Goal: Navigation & Orientation: Find specific page/section

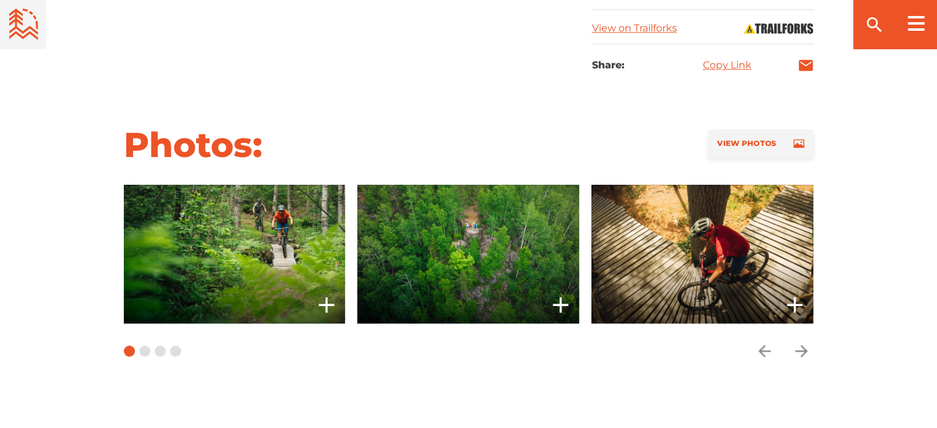
scroll to position [862, 0]
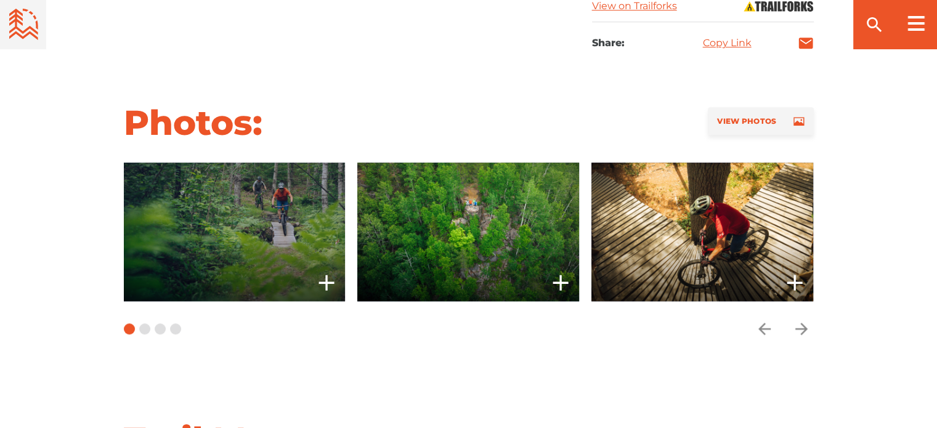
click at [246, 226] on span at bounding box center [234, 232] width 222 height 139
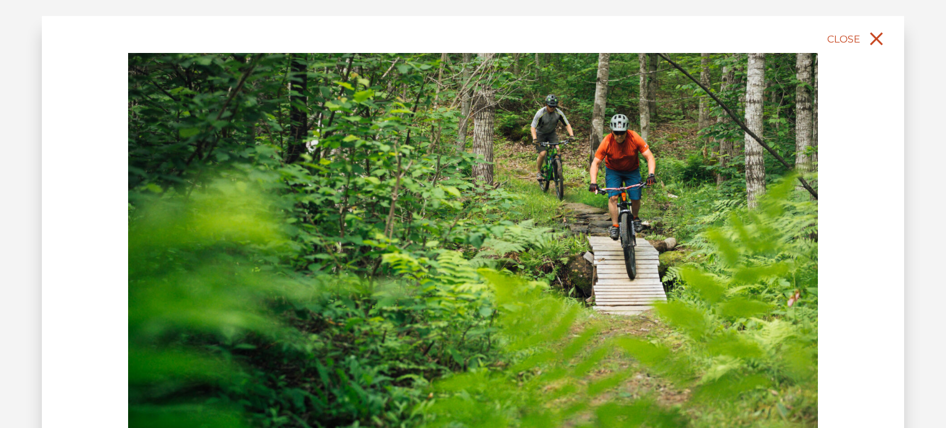
click at [876, 40] on icon "close" at bounding box center [876, 39] width 22 height 22
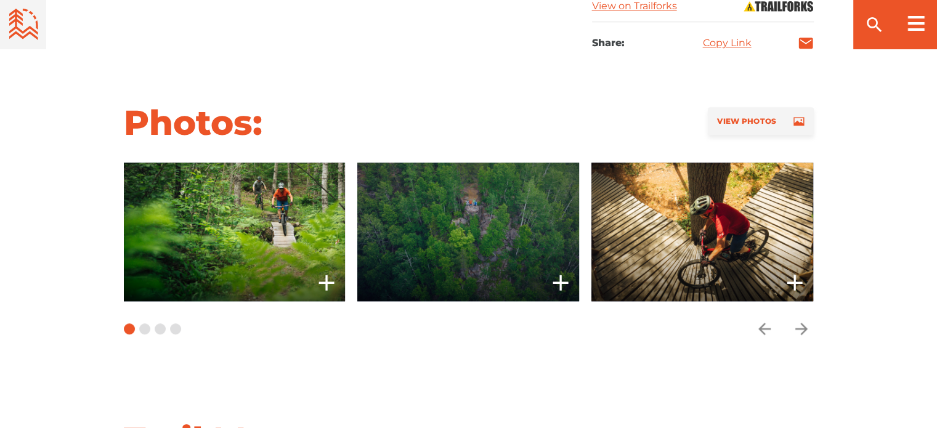
click at [496, 237] on span at bounding box center [468, 232] width 222 height 139
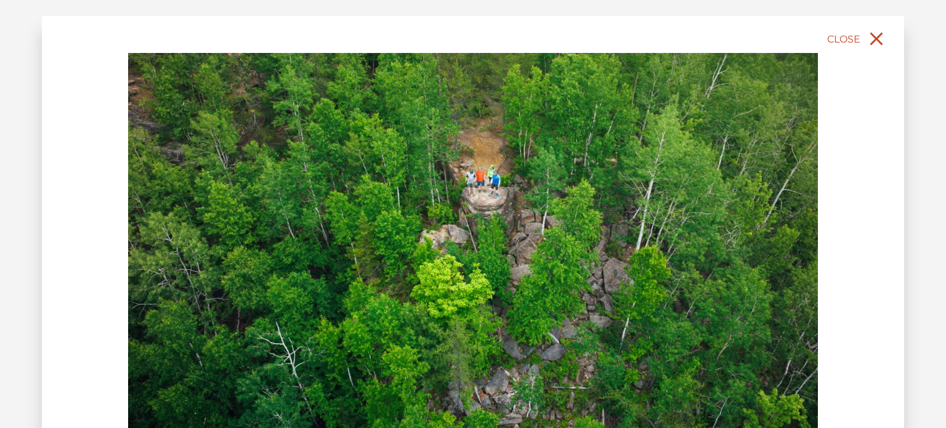
click at [877, 44] on icon "close" at bounding box center [876, 39] width 22 height 22
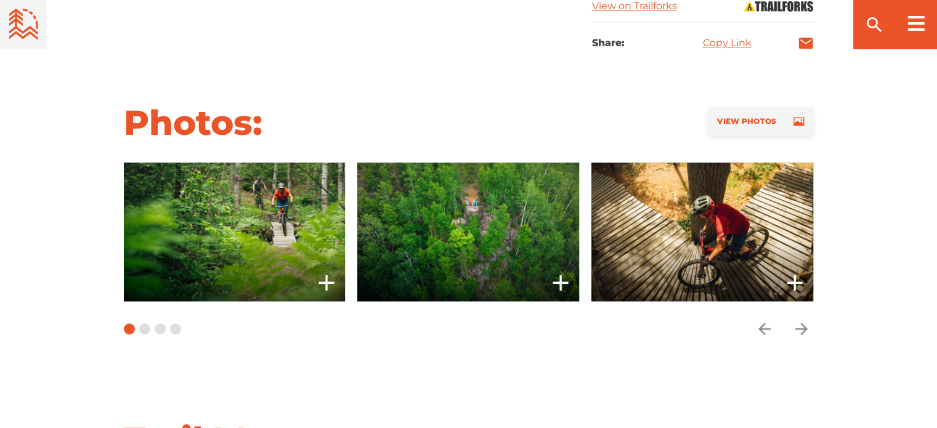
drag, startPoint x: 724, startPoint y: 238, endPoint x: 753, endPoint y: 219, distance: 34.2
click at [724, 238] on span at bounding box center [702, 232] width 222 height 139
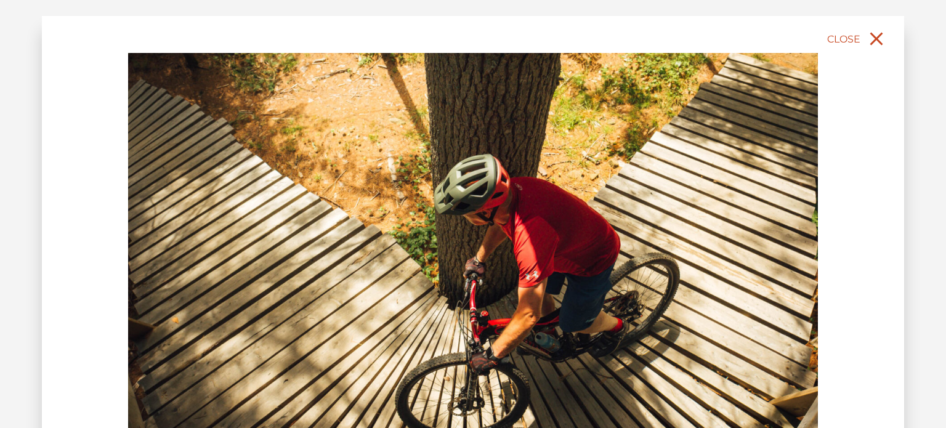
click at [871, 39] on icon "close" at bounding box center [876, 39] width 22 height 22
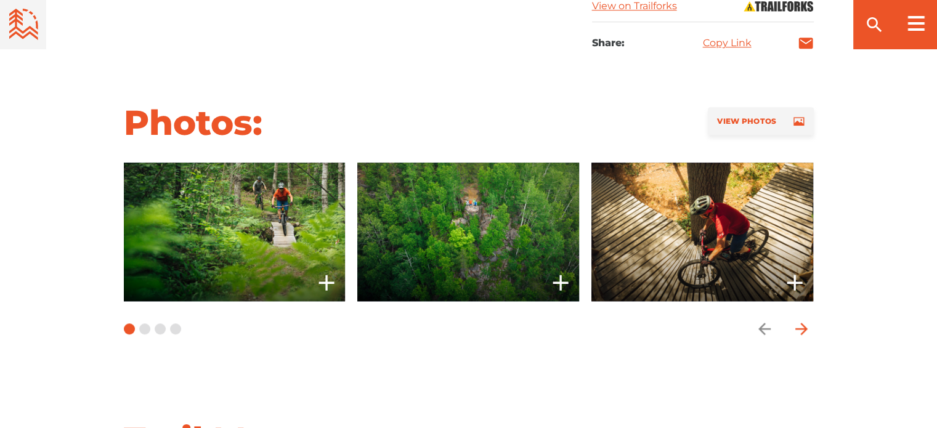
click at [803, 324] on icon "arrow forward" at bounding box center [800, 329] width 12 height 12
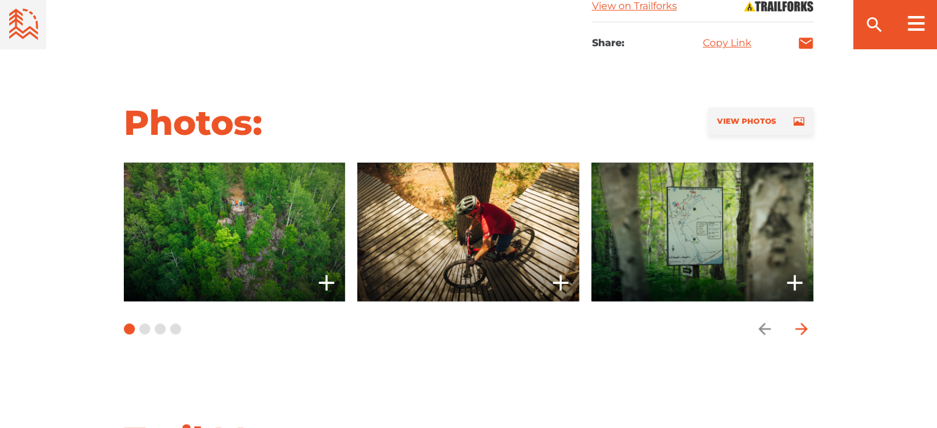
click at [803, 324] on icon "arrow forward" at bounding box center [800, 329] width 12 height 12
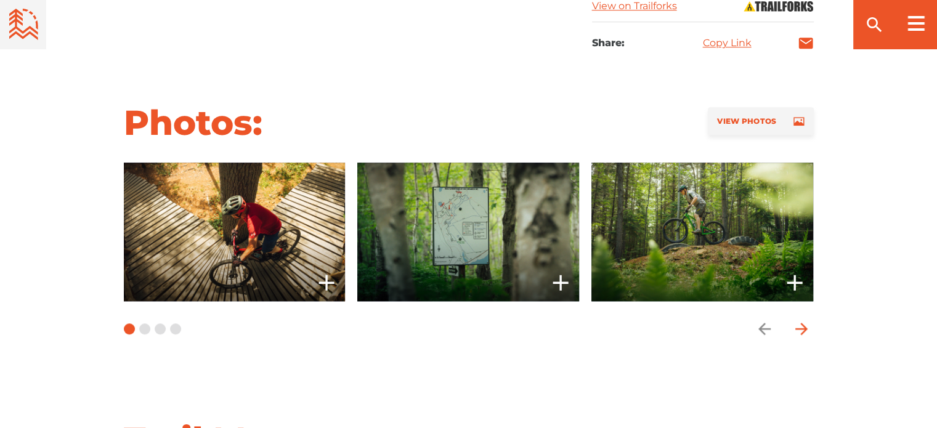
click at [803, 324] on icon "arrow forward" at bounding box center [800, 329] width 12 height 12
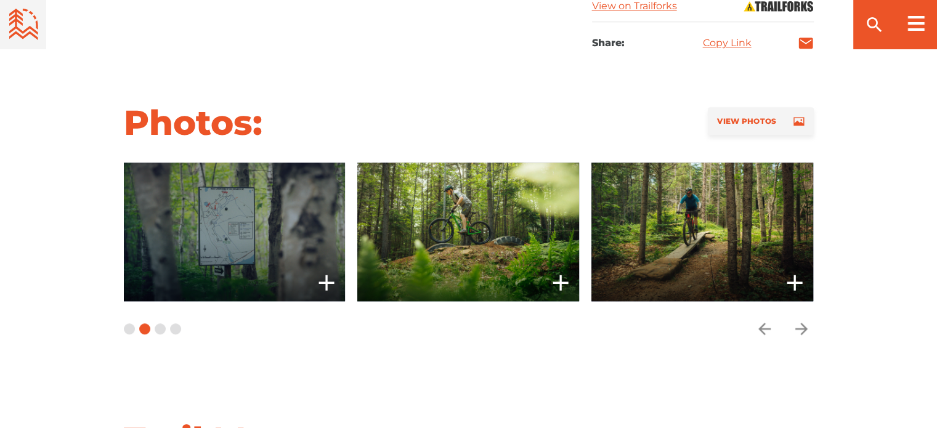
click at [243, 204] on span at bounding box center [234, 232] width 222 height 139
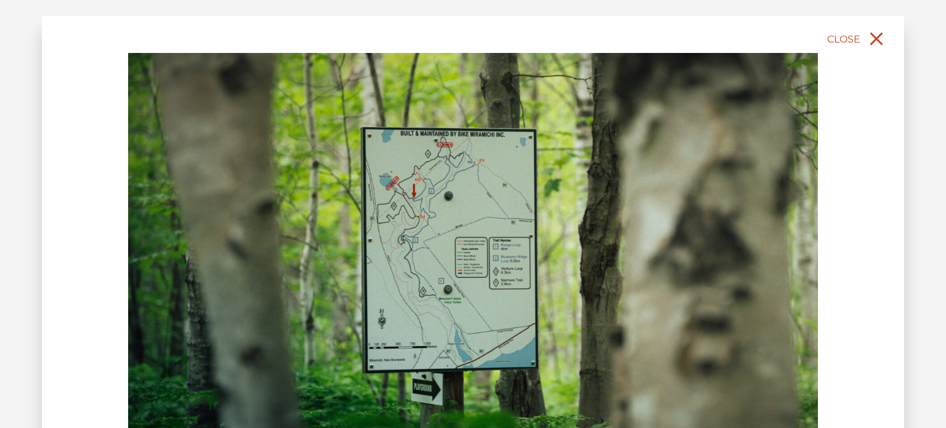
click at [876, 41] on icon "close" at bounding box center [876, 39] width 22 height 22
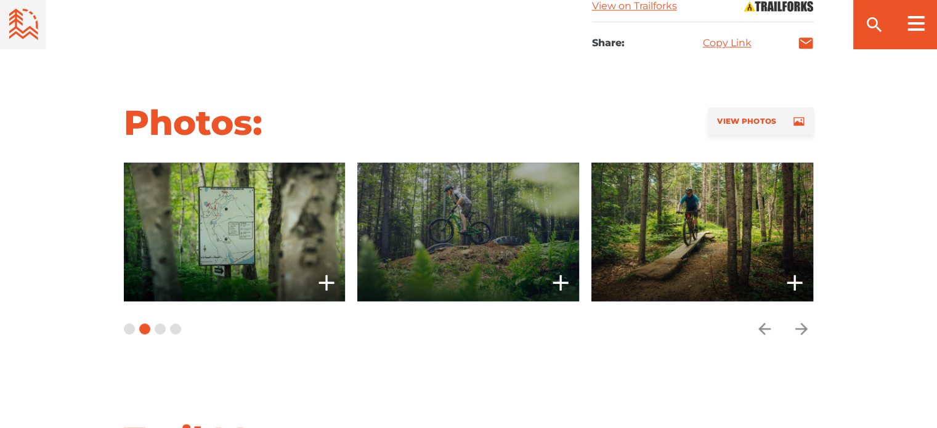
click at [464, 227] on span at bounding box center [468, 232] width 222 height 139
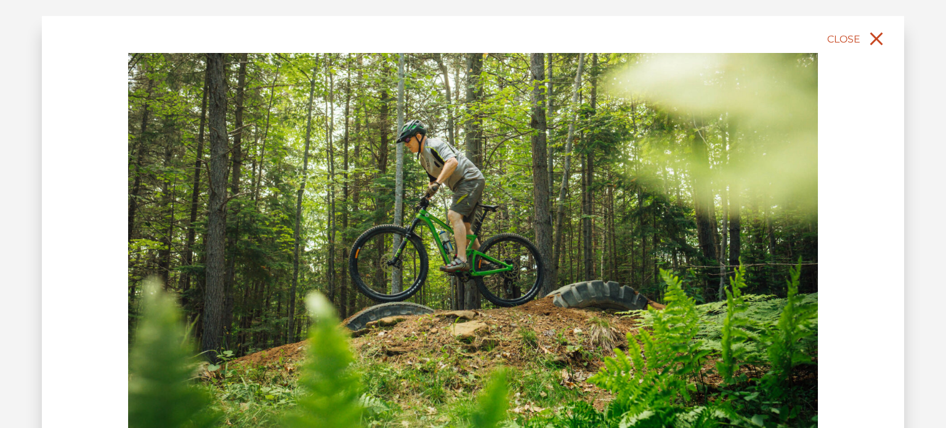
click at [841, 41] on span "Close" at bounding box center [843, 39] width 33 height 12
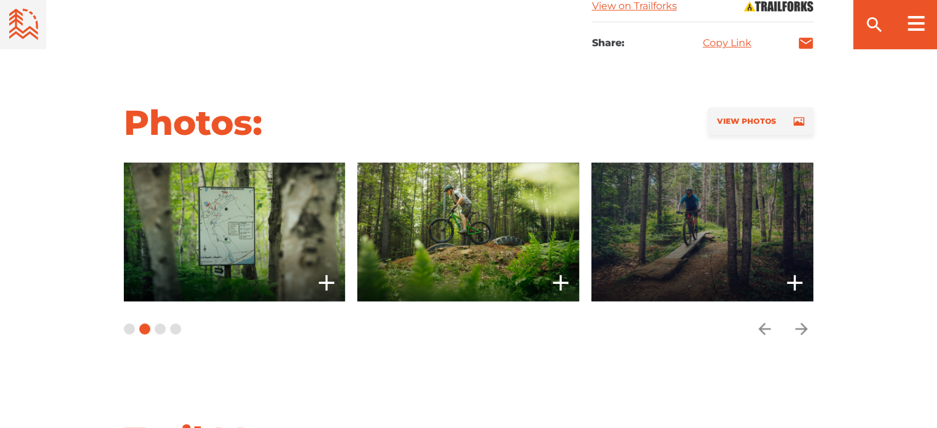
click at [798, 280] on icon "add" at bounding box center [794, 282] width 25 height 25
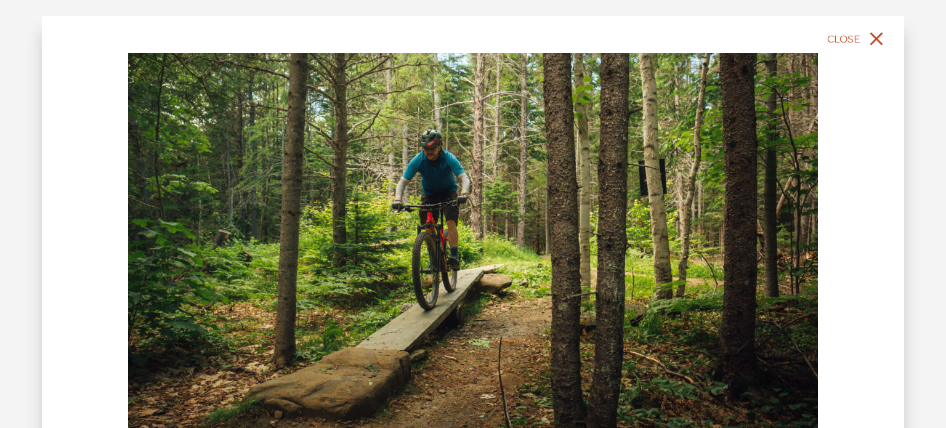
click at [878, 34] on icon "close" at bounding box center [876, 39] width 22 height 22
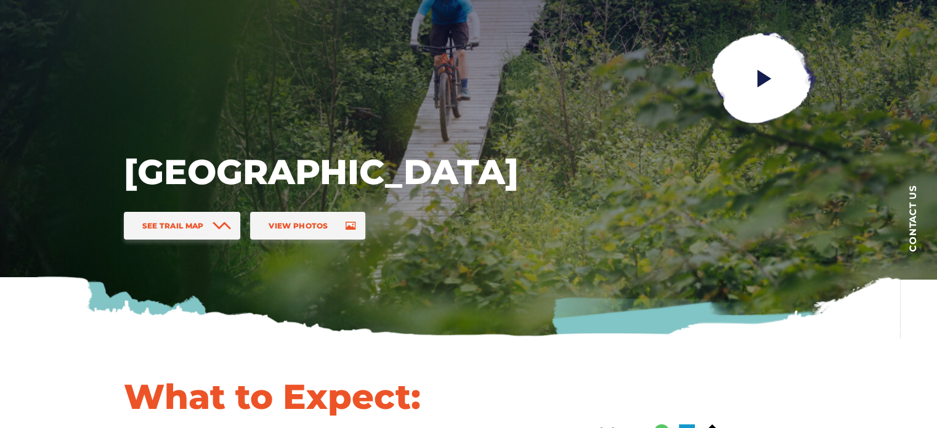
scroll to position [0, 0]
